Goal: Information Seeking & Learning: Compare options

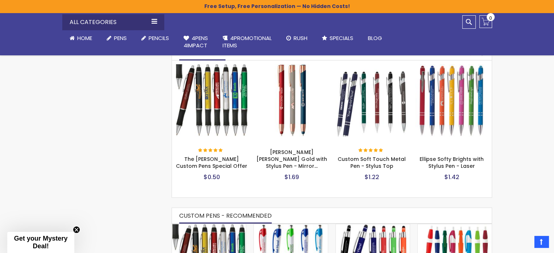
scroll to position [231, 0]
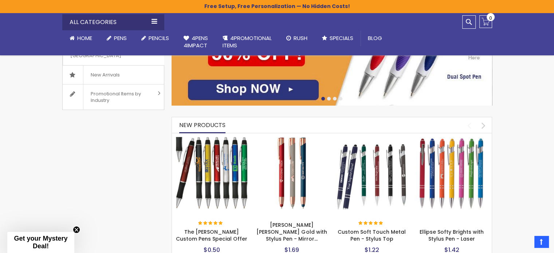
click at [233, 94] on img at bounding box center [331, 20] width 320 height 170
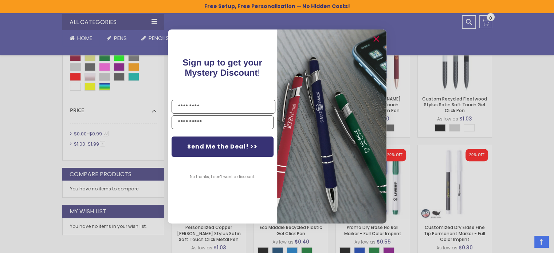
scroll to position [218, 0]
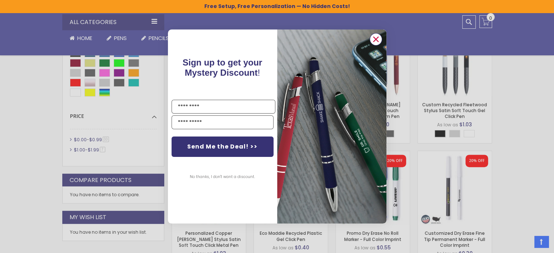
click at [375, 38] on circle "Close dialog" at bounding box center [375, 39] width 11 height 11
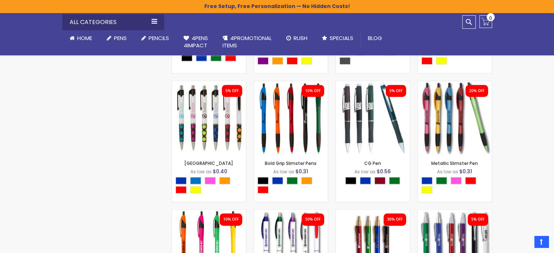
scroll to position [583, 0]
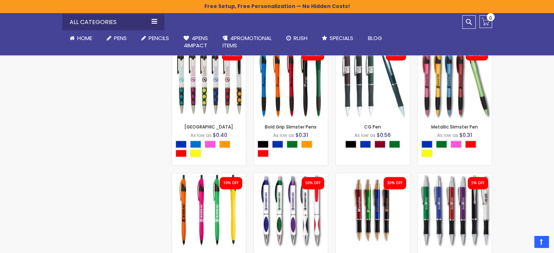
click at [434, 129] on link "Metallic Slimster Pen" at bounding box center [454, 127] width 47 height 6
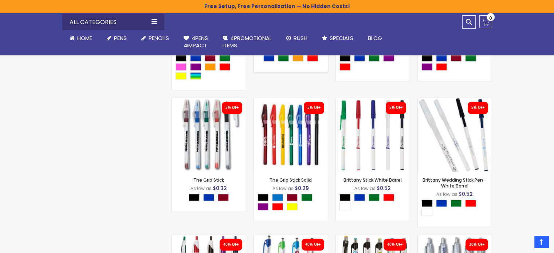
scroll to position [1056, 0]
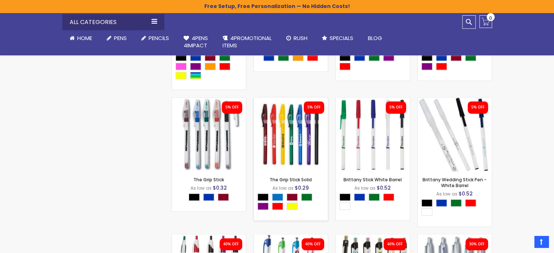
click at [286, 158] on div "- *** + Add to Cart" at bounding box center [291, 159] width 74 height 13
click at [291, 153] on img at bounding box center [291, 135] width 74 height 74
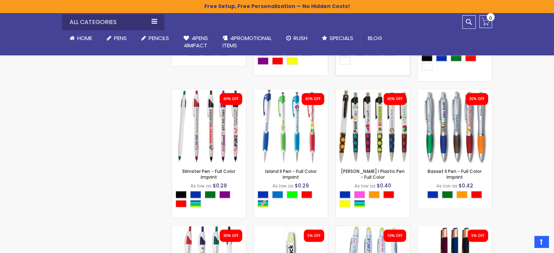
scroll to position [1201, 0]
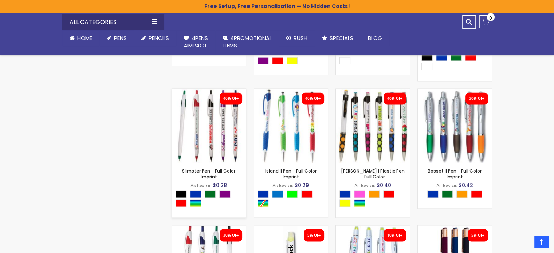
click at [224, 175] on strong "Slimster Pen - Full Color Imprint" at bounding box center [208, 174] width 67 height 12
click at [226, 169] on link "Slimster Pen - Full Color Imprint" at bounding box center [208, 174] width 53 height 12
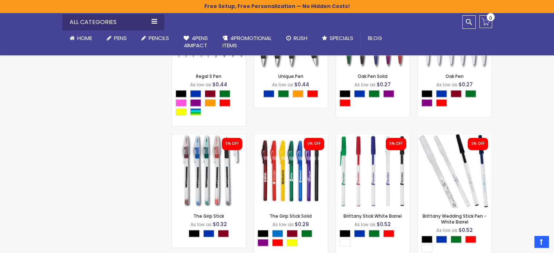
scroll to position [1165, 0]
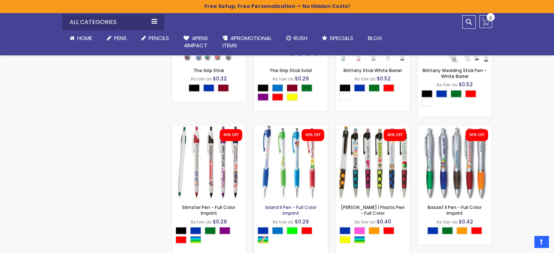
click at [284, 208] on link "Island II Pen - Full Color Imprint" at bounding box center [290, 210] width 51 height 12
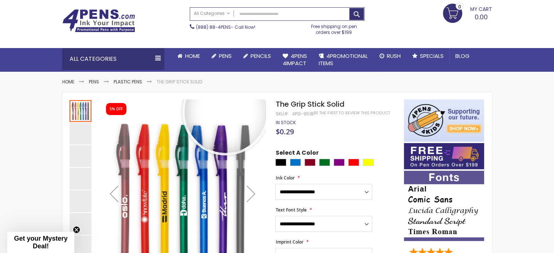
scroll to position [73, 0]
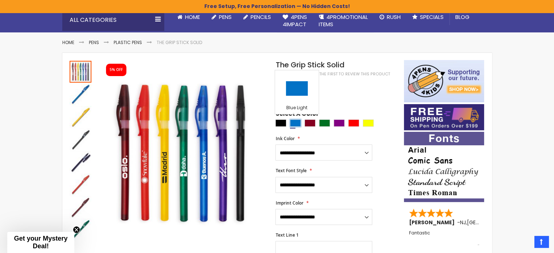
click at [297, 126] on div "Blue Light" at bounding box center [295, 122] width 11 height 7
type input "****"
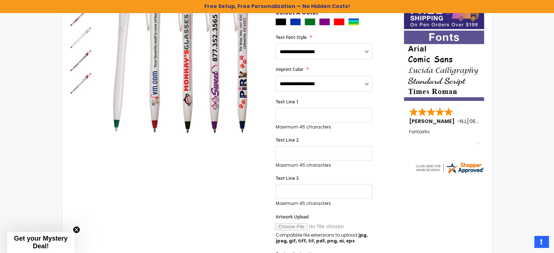
scroll to position [109, 0]
